Goal: Navigation & Orientation: Find specific page/section

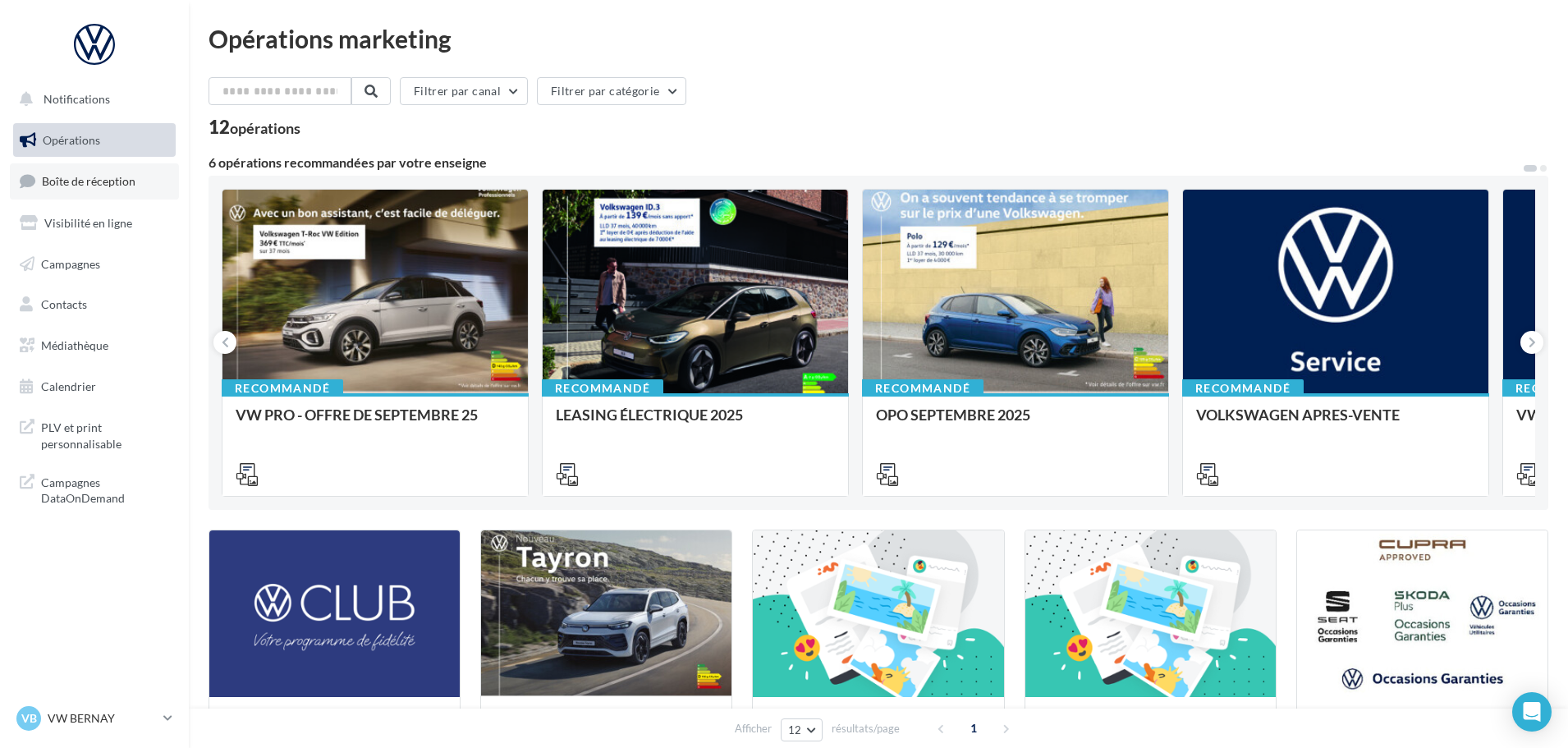
click at [76, 186] on span "Boîte de réception" at bounding box center [88, 181] width 93 height 14
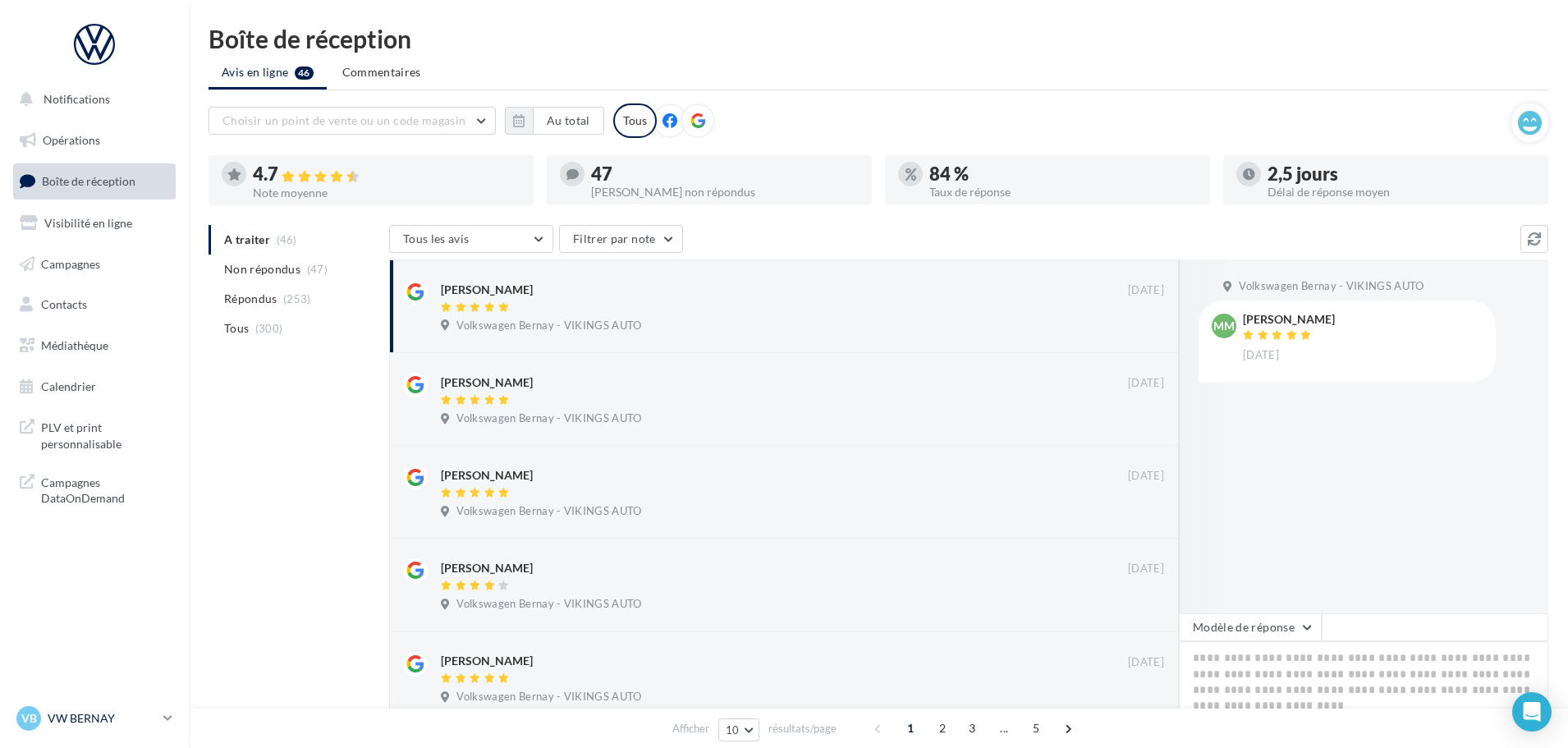
click at [118, 721] on p "VW BERNAY" at bounding box center [103, 718] width 110 height 16
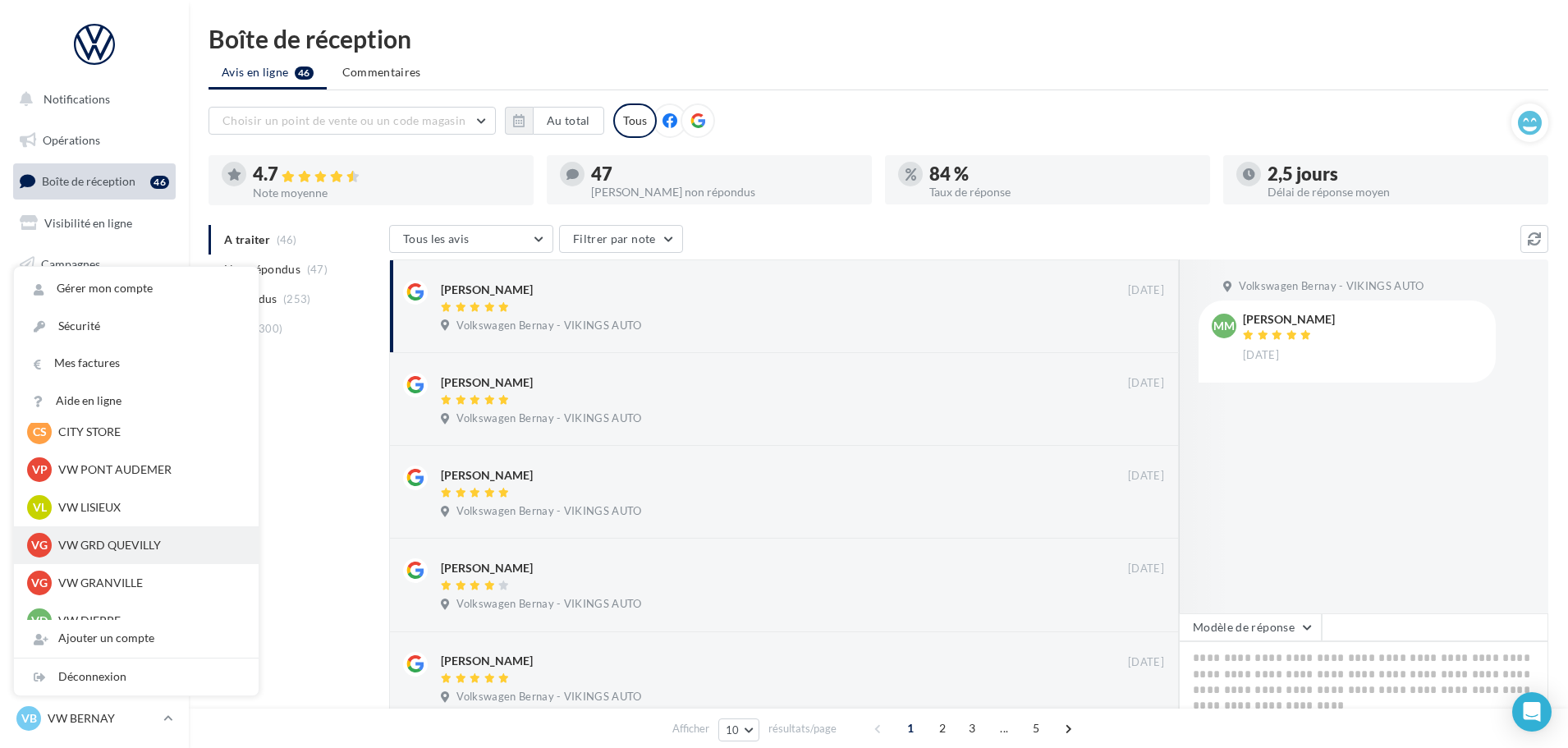
scroll to position [365, 0]
click at [106, 531] on p "VW DIEPPE" at bounding box center [149, 538] width 181 height 16
